Goal: Information Seeking & Learning: Learn about a topic

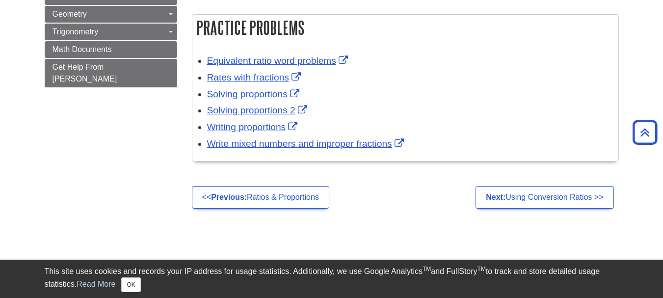
scroll to position [760, 0]
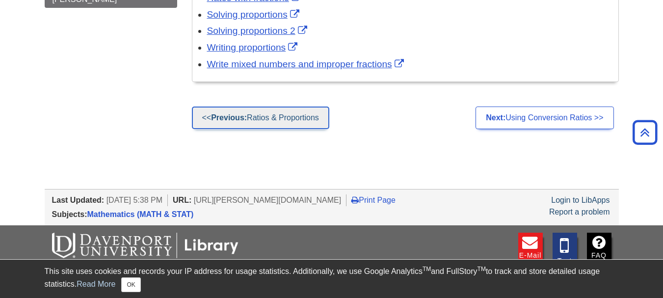
click at [220, 117] on strong "Previous:" at bounding box center [229, 117] width 36 height 8
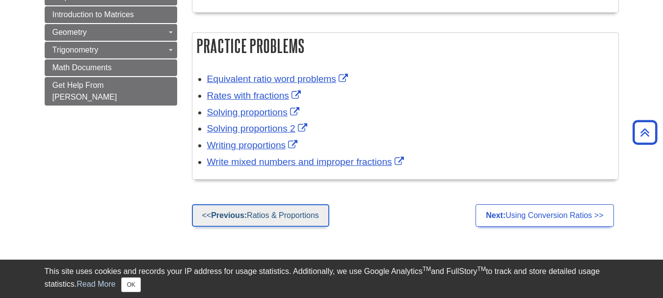
scroll to position [661, 0]
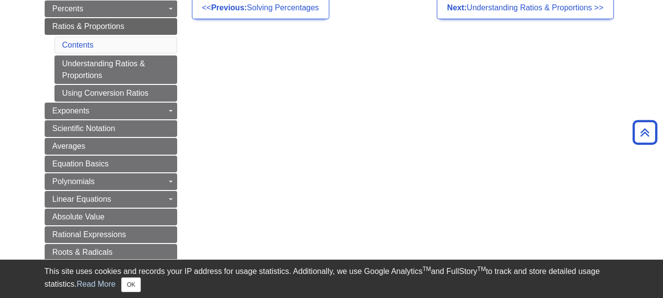
scroll to position [196, 0]
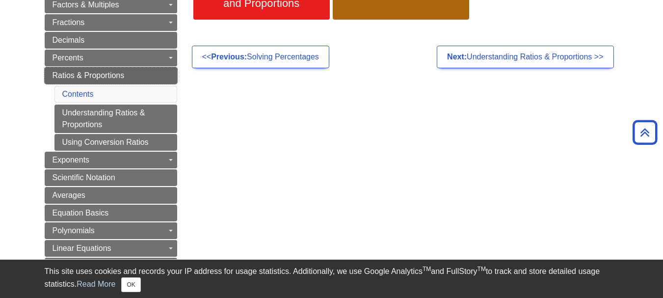
click at [156, 73] on link "Ratios & Proportions" at bounding box center [111, 75] width 133 height 17
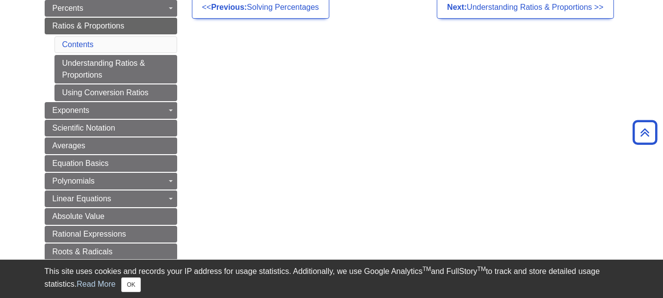
scroll to position [245, 0]
click at [117, 37] on li "Contents" at bounding box center [115, 45] width 123 height 17
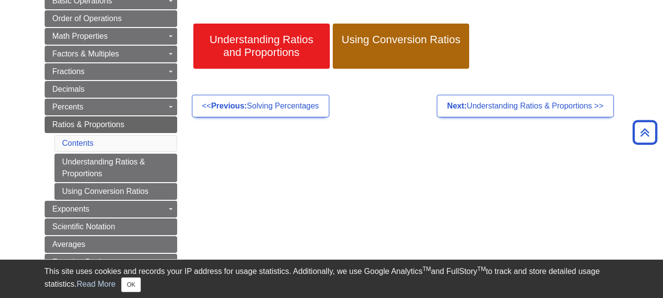
scroll to position [0, 0]
